Goal: Navigation & Orientation: Find specific page/section

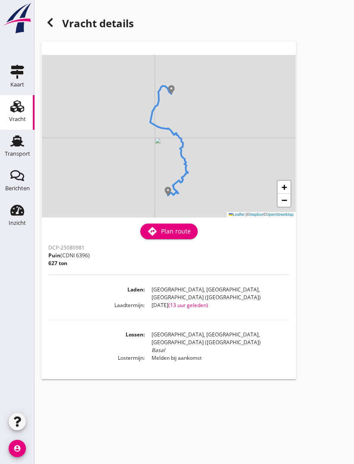
click at [47, 16] on div at bounding box center [49, 22] width 17 height 17
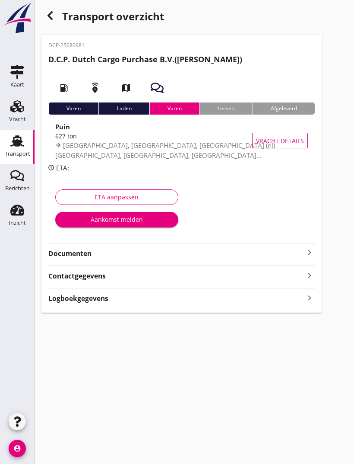
click at [194, 142] on span "[GEOGRAPHIC_DATA], [GEOGRAPHIC_DATA], [GEOGRAPHIC_DATA] (nl) - [GEOGRAPHIC_DATA…" at bounding box center [167, 155] width 224 height 28
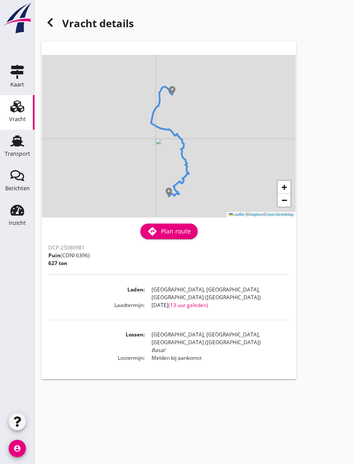
click at [287, 191] on span "+" at bounding box center [285, 186] width 6 height 11
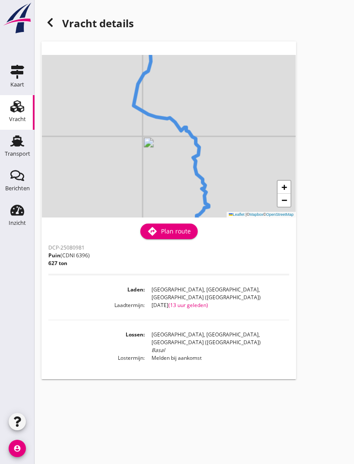
click at [286, 191] on span "+" at bounding box center [285, 186] width 6 height 11
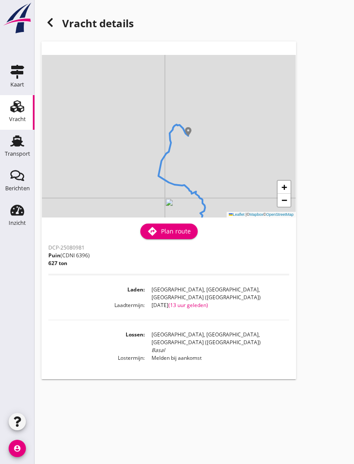
click at [285, 192] on span "+" at bounding box center [285, 186] width 6 height 11
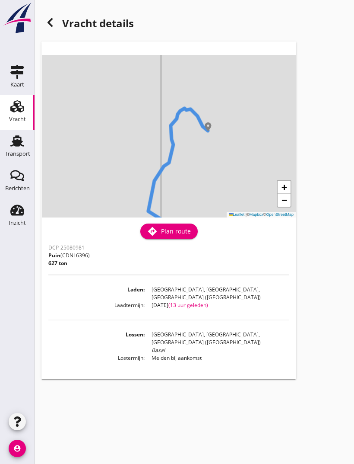
click at [286, 191] on span "+" at bounding box center [285, 186] width 6 height 11
click at [285, 191] on span "+" at bounding box center [285, 186] width 6 height 11
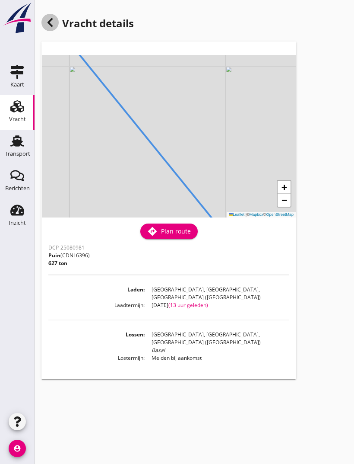
click at [44, 16] on div at bounding box center [49, 22] width 17 height 17
